Goal: Task Accomplishment & Management: Use online tool/utility

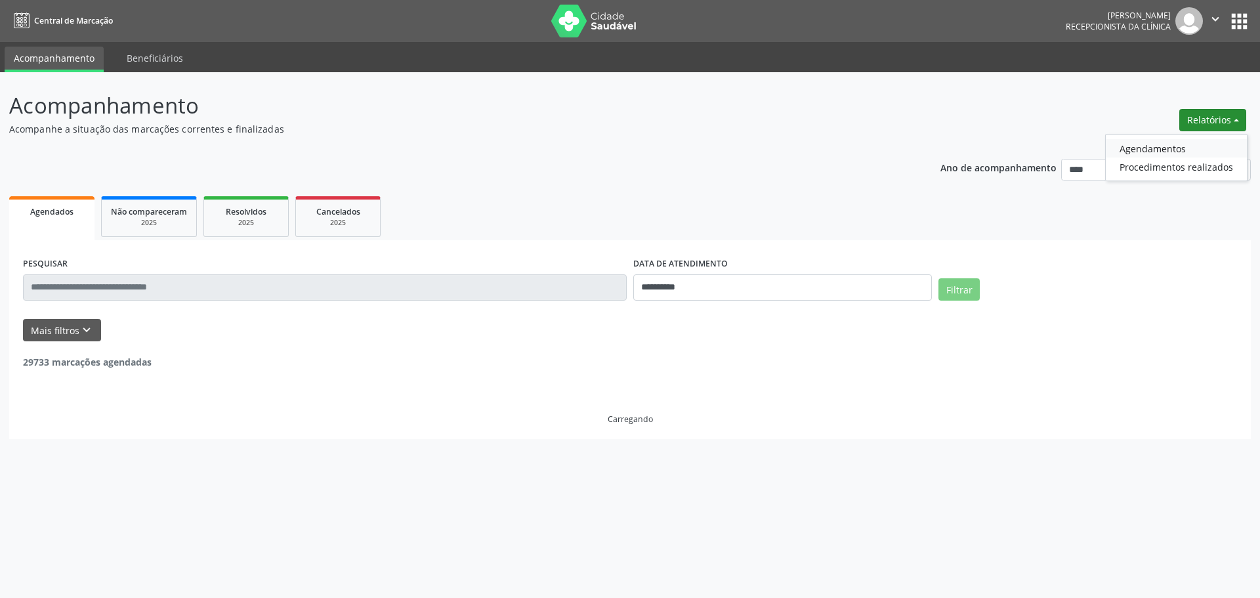
click at [1163, 143] on link "Agendamentos" at bounding box center [1176, 148] width 141 height 18
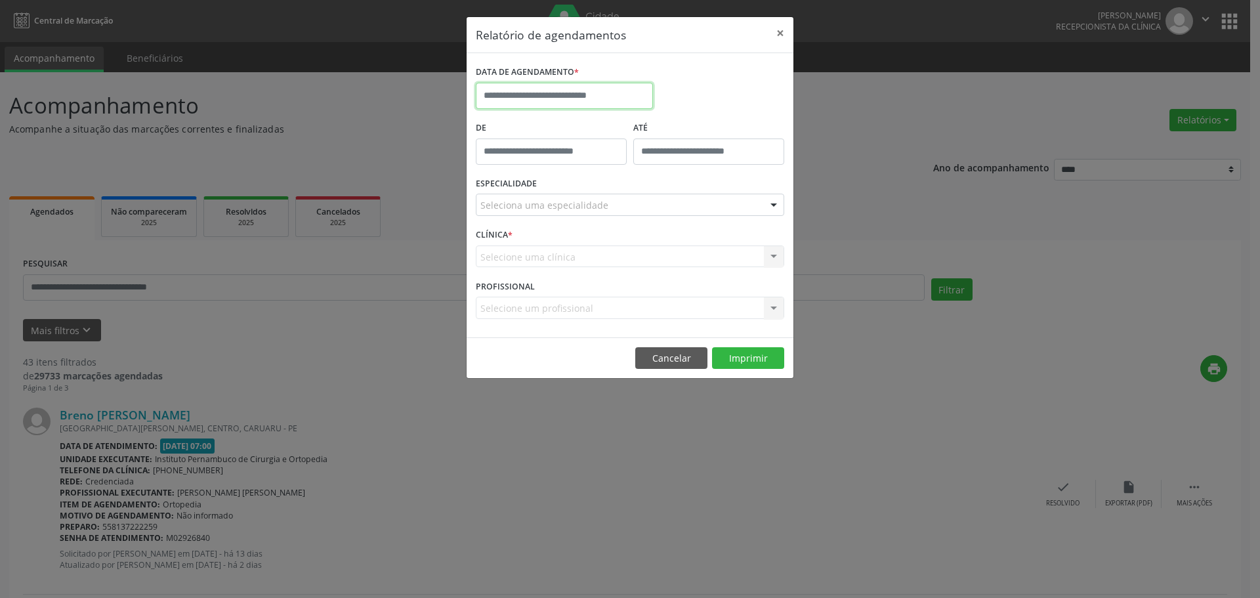
click at [561, 98] on input "text" at bounding box center [564, 96] width 177 height 26
click at [516, 217] on span "15" at bounding box center [519, 217] width 26 height 26
type input "**********"
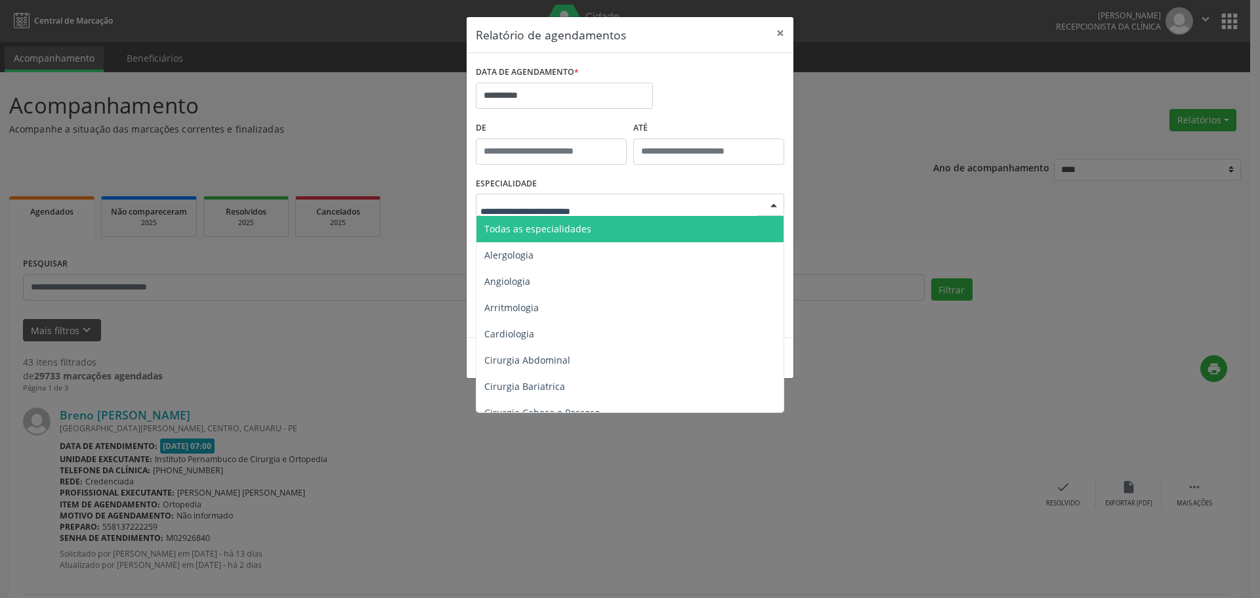
click at [555, 219] on span "Todas as especialidades" at bounding box center [631, 229] width 309 height 26
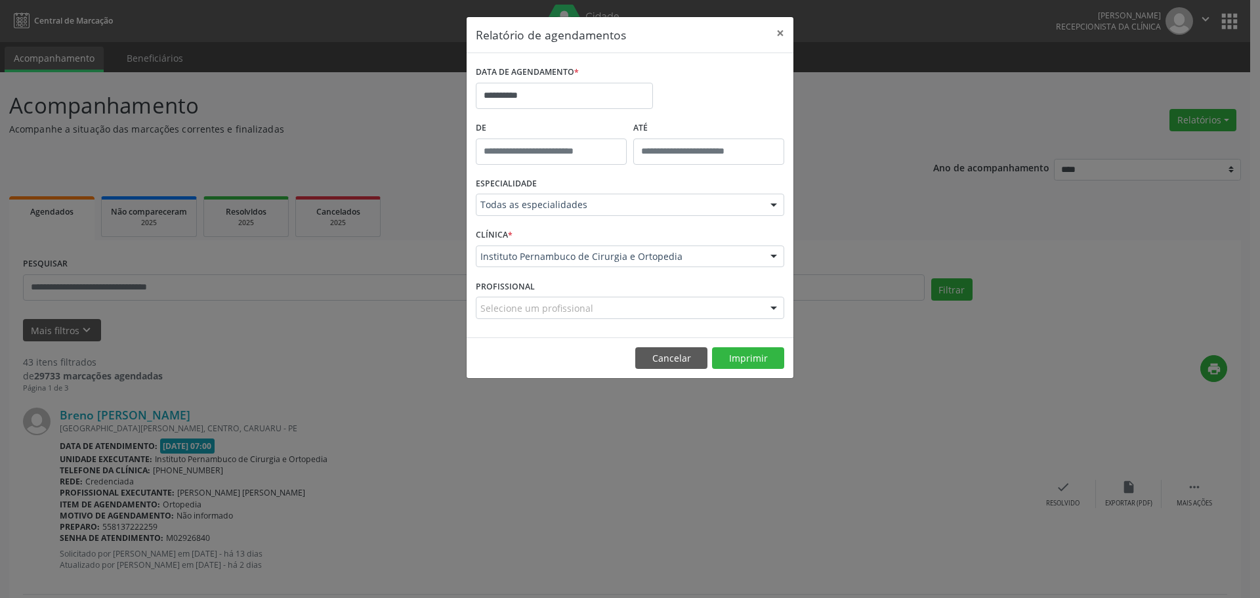
click at [763, 345] on footer "Cancelar Imprimir" at bounding box center [630, 357] width 327 height 41
click at [759, 354] on button "Imprimir" at bounding box center [748, 358] width 72 height 22
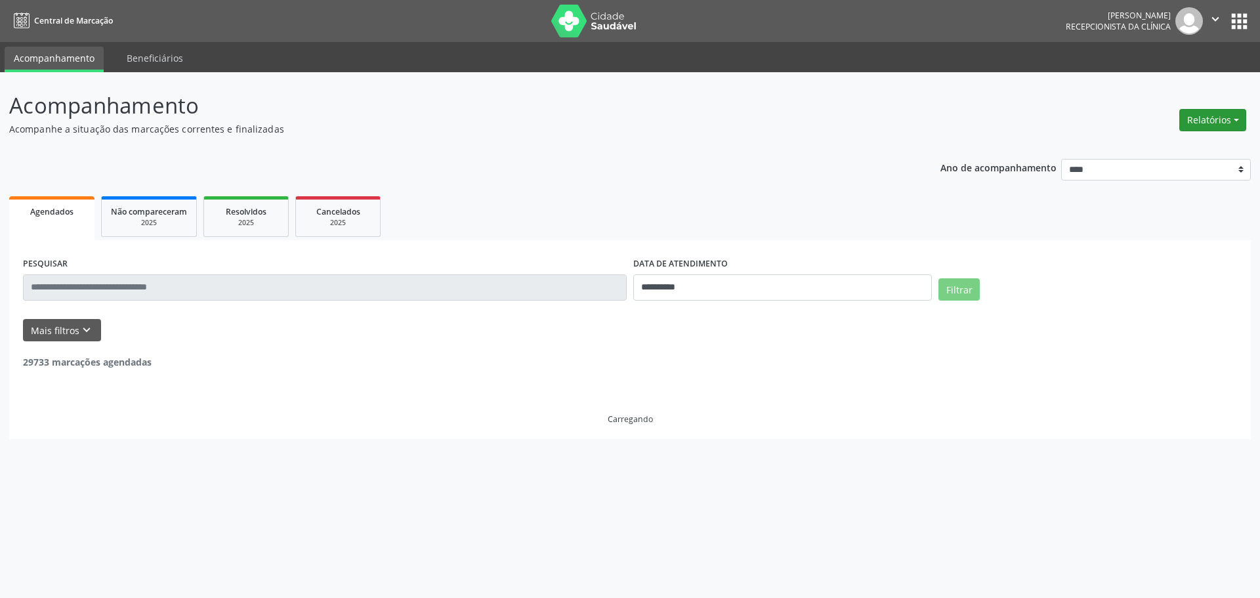
click at [1198, 123] on button "Relatórios" at bounding box center [1212, 120] width 67 height 22
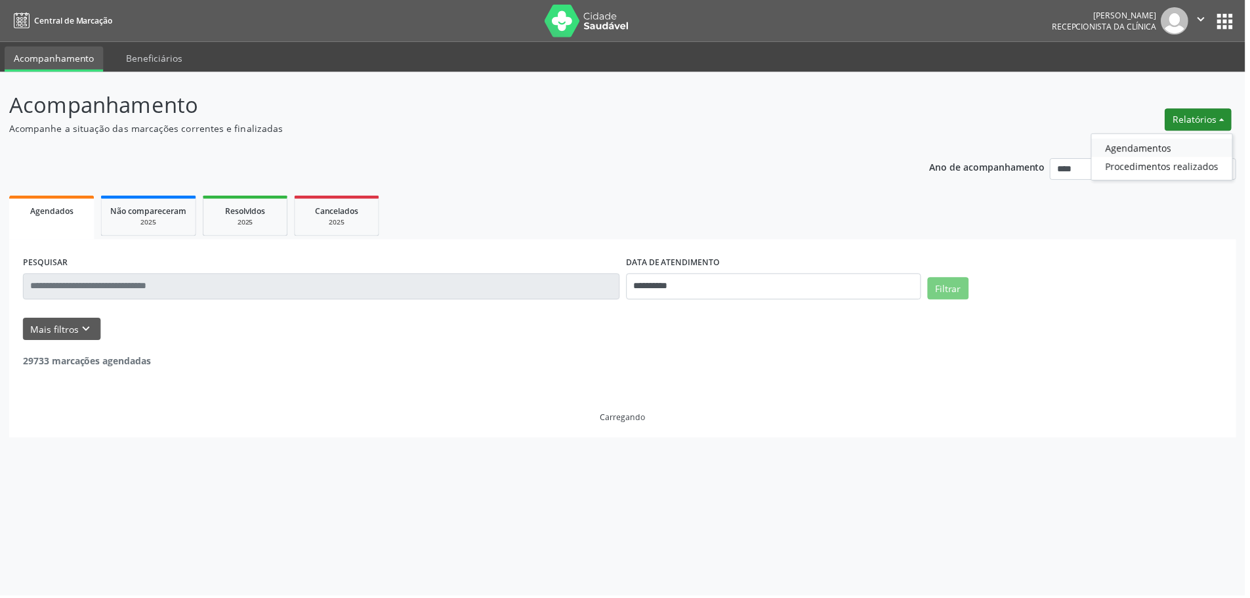
click at [1179, 152] on link "Agendamentos" at bounding box center [1166, 148] width 141 height 18
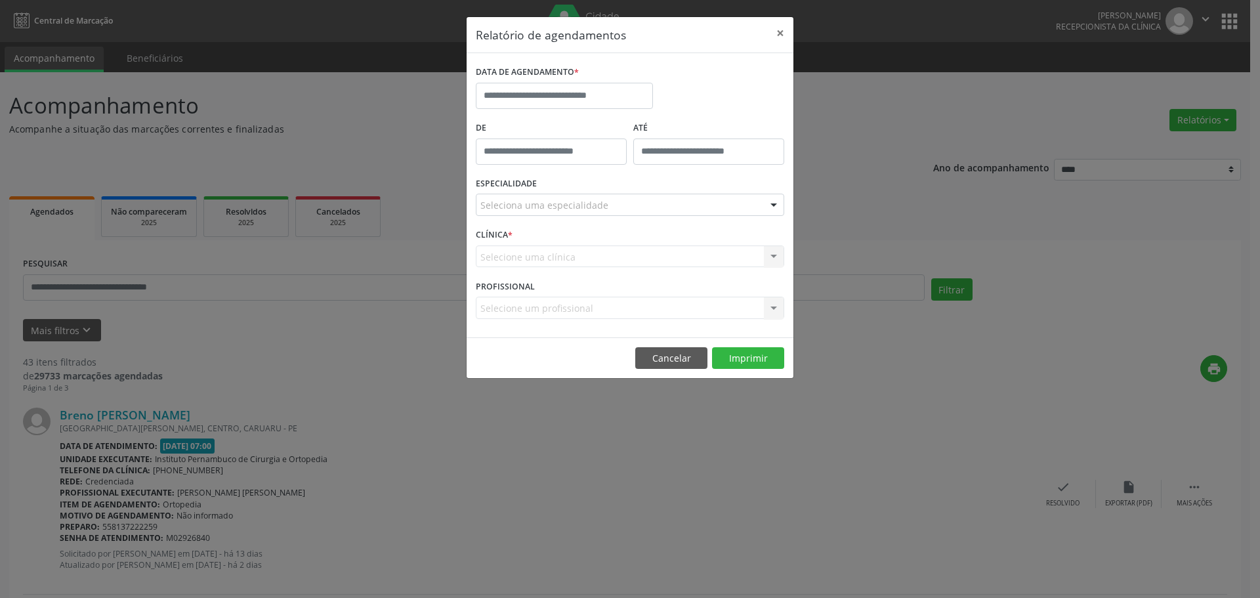
drag, startPoint x: 653, startPoint y: 86, endPoint x: 612, endPoint y: 96, distance: 42.5
click at [652, 86] on div "DATA DE AGENDAMENTO *" at bounding box center [565, 90] width 184 height 56
click at [594, 96] on input "text" at bounding box center [564, 96] width 177 height 26
click at [520, 244] on span "22" at bounding box center [519, 243] width 26 height 26
type input "**********"
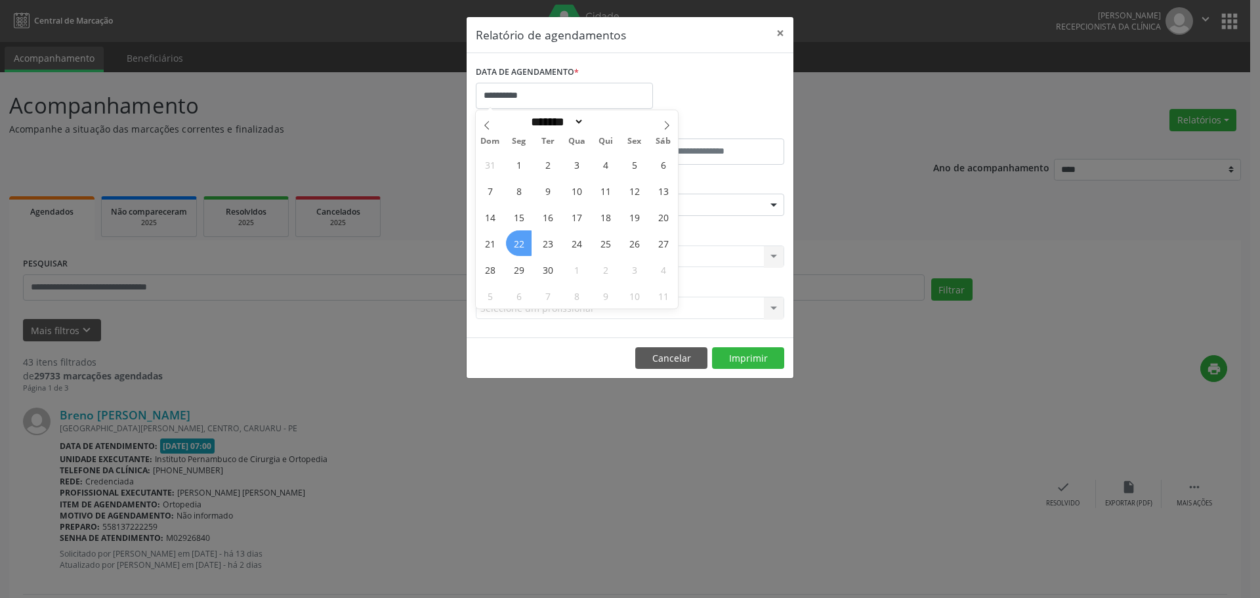
click at [520, 244] on span "22" at bounding box center [519, 243] width 26 height 26
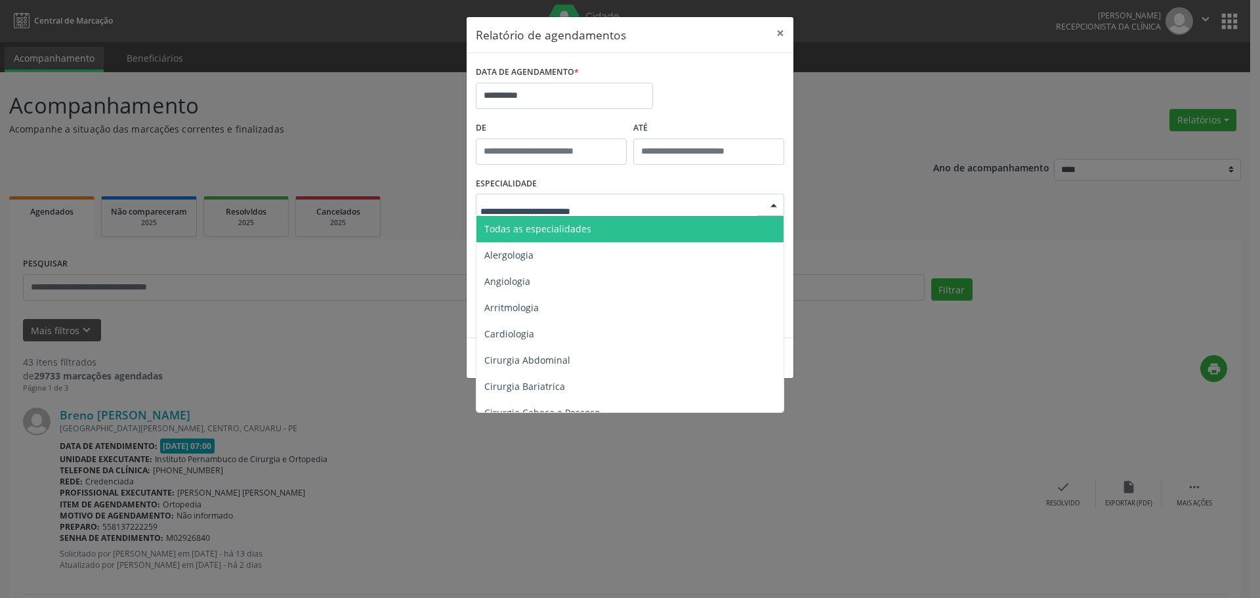
click at [585, 222] on span "Todas as especialidades" at bounding box center [537, 228] width 107 height 12
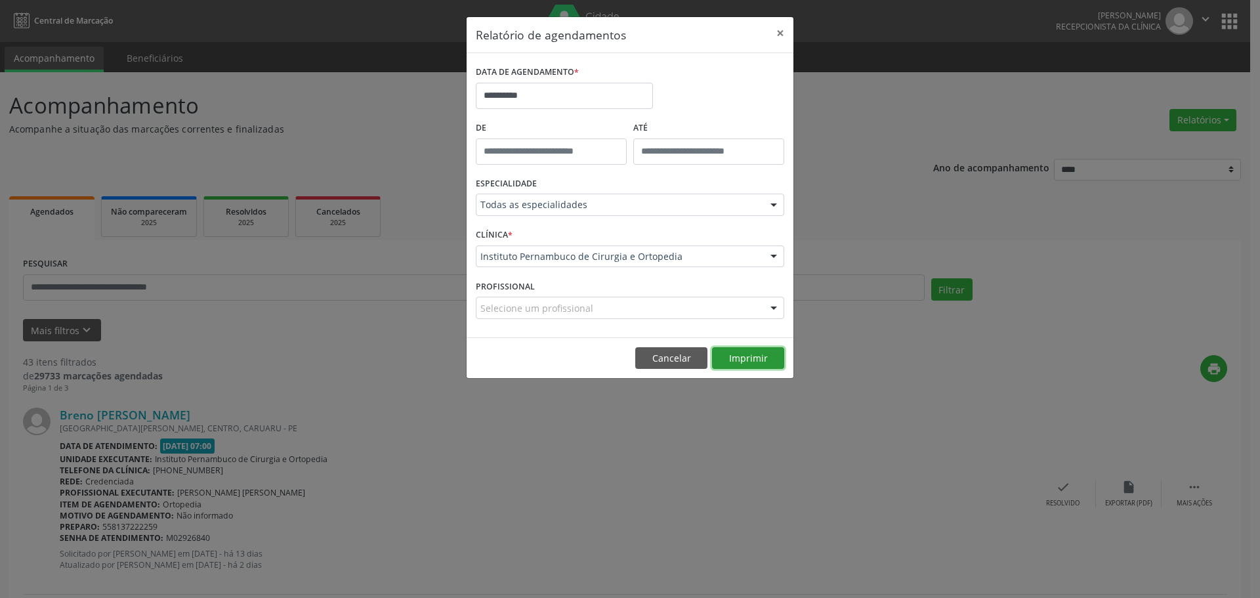
click at [731, 352] on button "Imprimir" at bounding box center [748, 358] width 72 height 22
